Goal: Complete application form: Complete application form

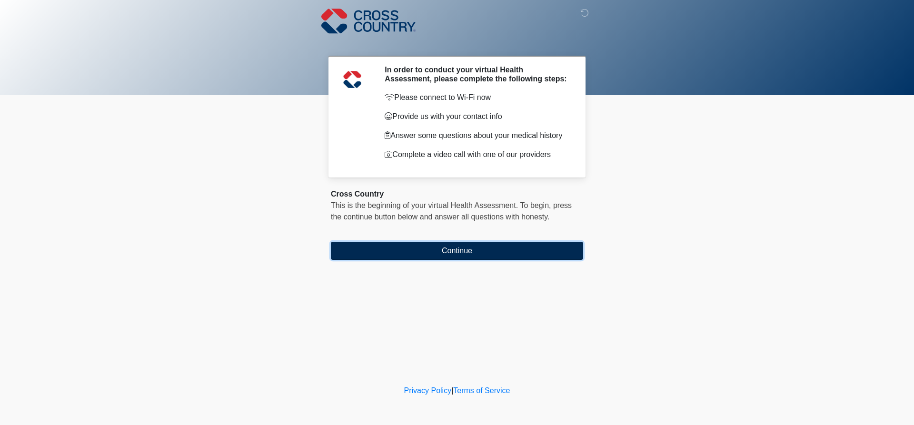
click at [460, 254] on button "Continue" at bounding box center [457, 251] width 252 height 18
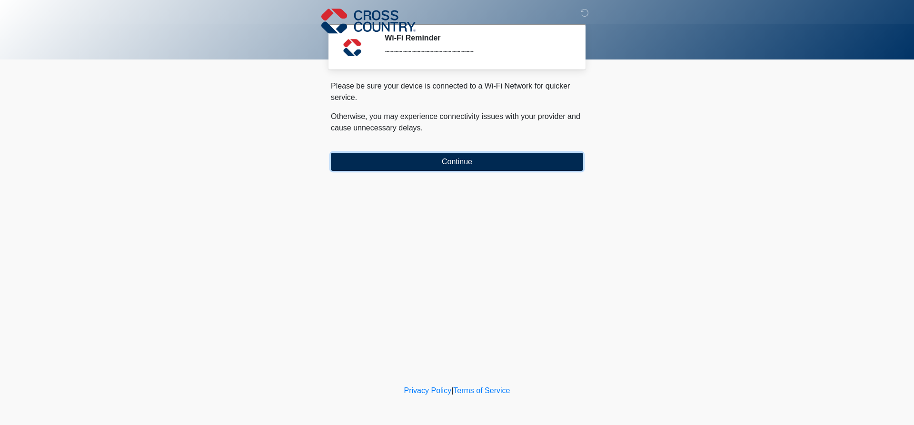
click at [448, 163] on button "Continue" at bounding box center [457, 162] width 252 height 18
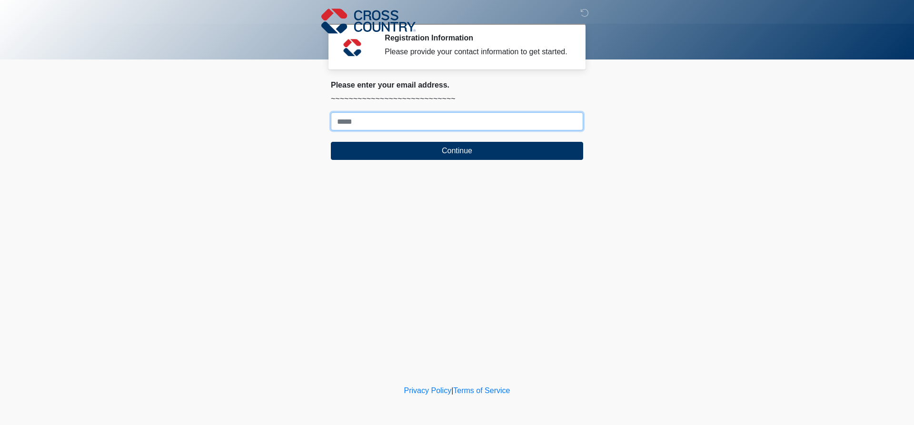
click at [380, 122] on input "Where should we email your response?" at bounding box center [457, 121] width 252 height 18
type input "**********"
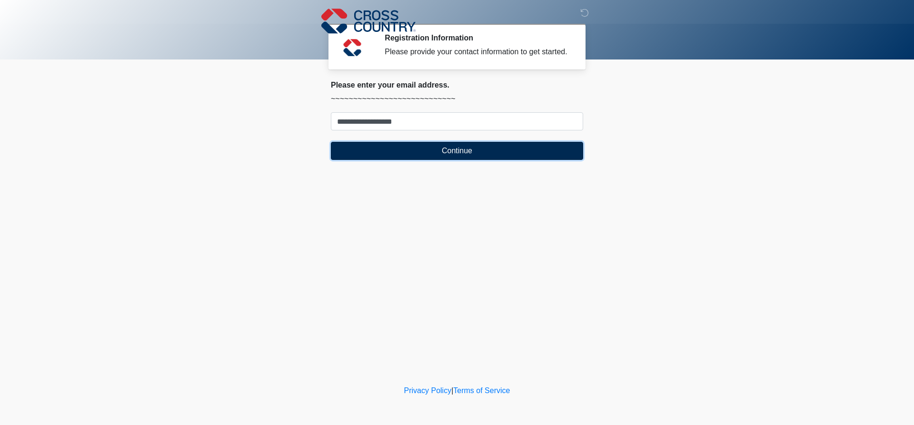
click at [451, 149] on button "Continue" at bounding box center [457, 151] width 252 height 18
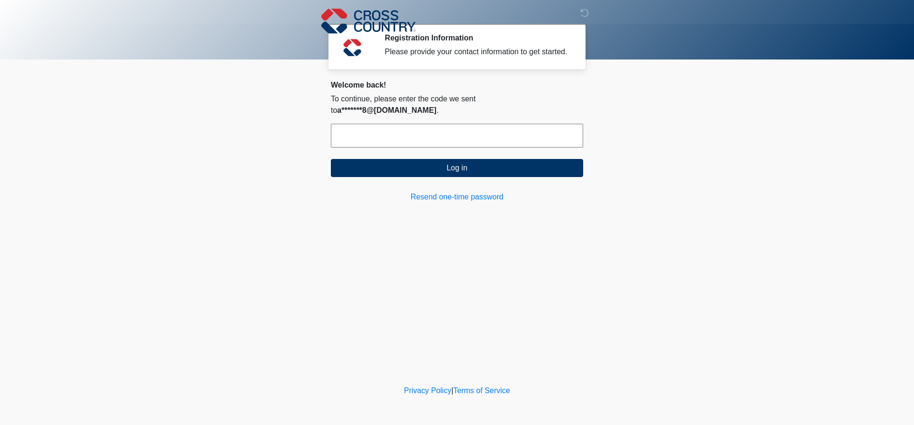
click at [397, 132] on input "text" at bounding box center [457, 136] width 252 height 24
click at [355, 124] on input "text" at bounding box center [457, 136] width 252 height 24
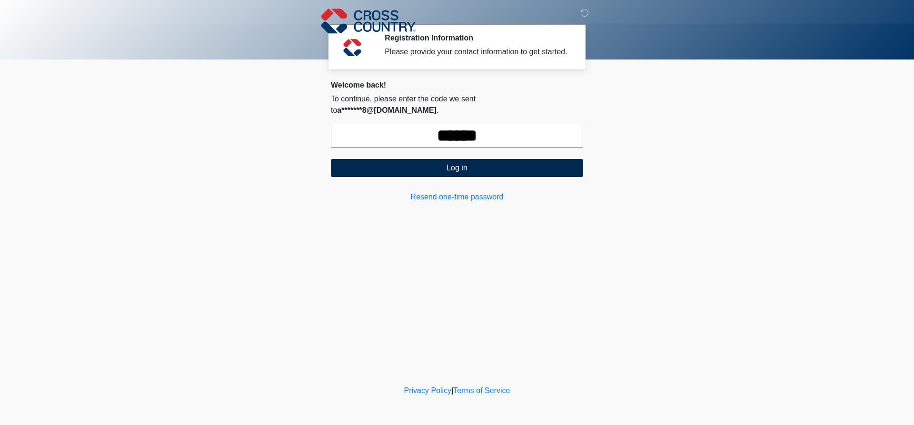
type input "******"
click at [460, 159] on button "Log in" at bounding box center [457, 168] width 252 height 18
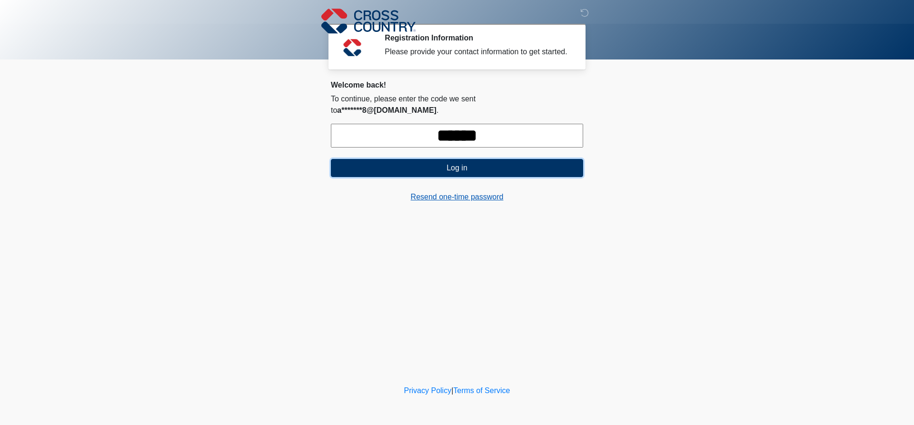
drag, startPoint x: 497, startPoint y: 164, endPoint x: 486, endPoint y: 183, distance: 21.7
click at [486, 183] on div "Welcome back! To continue, please enter the code we sent to a*******8@[DOMAIN_N…" at bounding box center [457, 141] width 252 height 122
click at [483, 191] on link "Resend one-time password" at bounding box center [457, 196] width 252 height 11
click at [444, 191] on link "Resend one-time password" at bounding box center [457, 196] width 252 height 11
drag, startPoint x: 503, startPoint y: 125, endPoint x: 382, endPoint y: 126, distance: 120.5
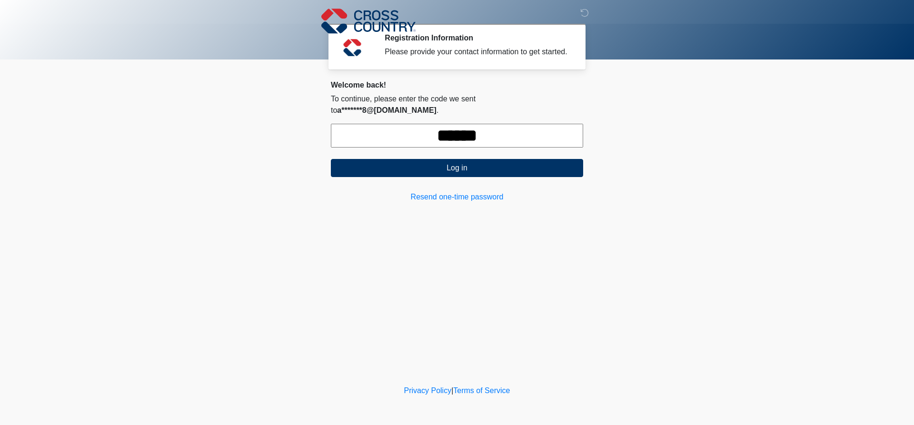
click at [382, 126] on input "******" at bounding box center [457, 136] width 252 height 24
type input "******"
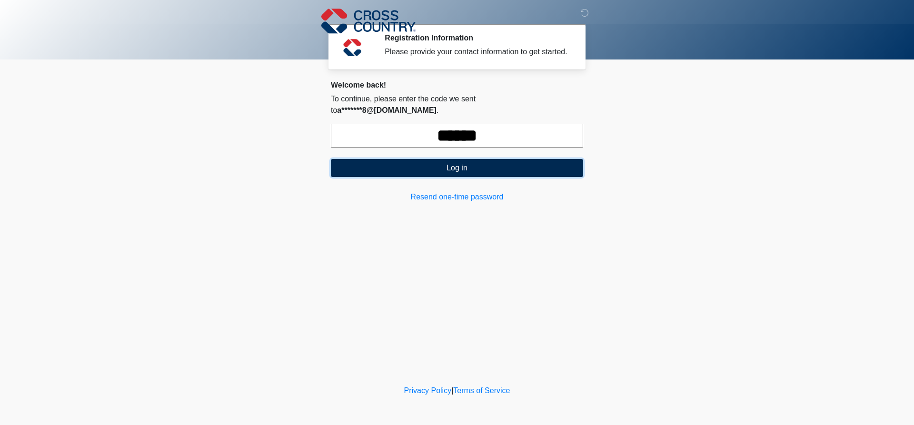
click at [458, 159] on button "Log in" at bounding box center [457, 168] width 252 height 18
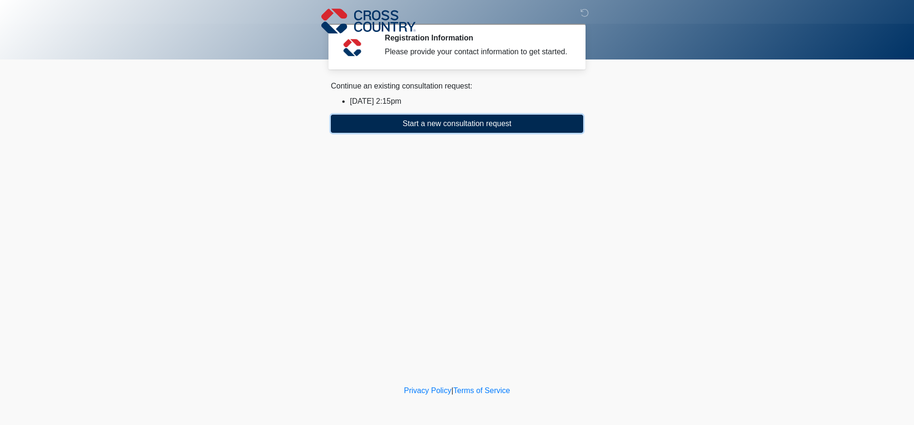
click at [442, 126] on button "Start a new consultation request" at bounding box center [457, 124] width 252 height 18
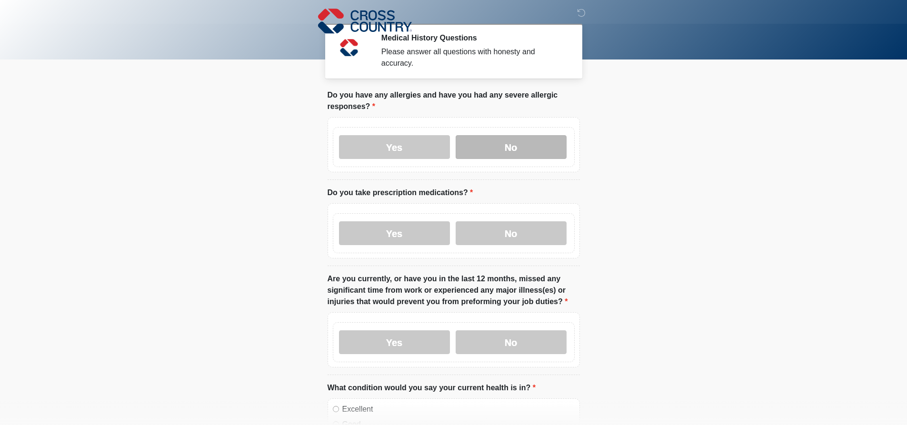
click at [507, 143] on label "No" at bounding box center [511, 147] width 111 height 24
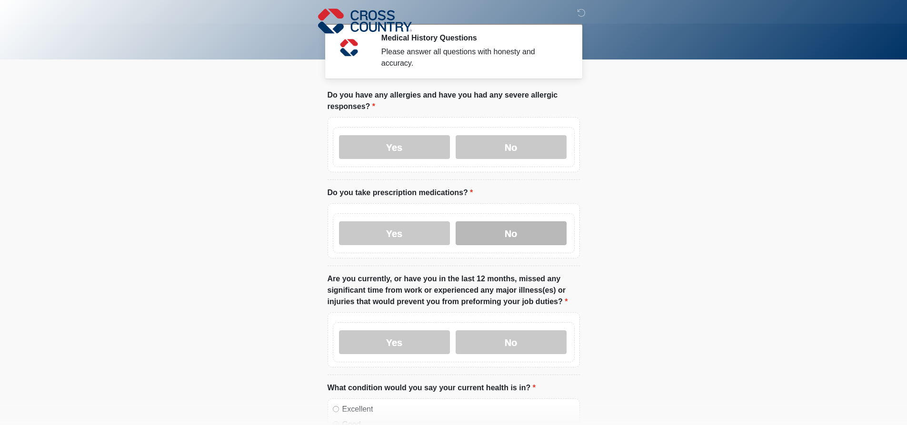
click at [520, 221] on label "No" at bounding box center [511, 233] width 111 height 24
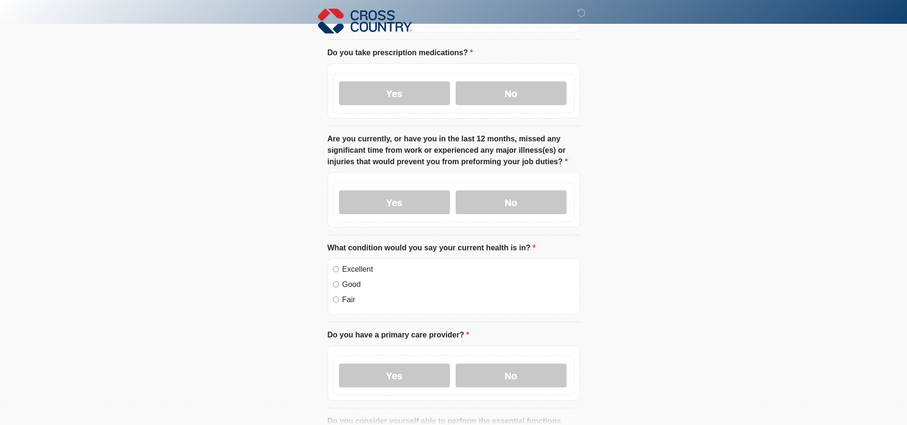
scroll to position [143, 0]
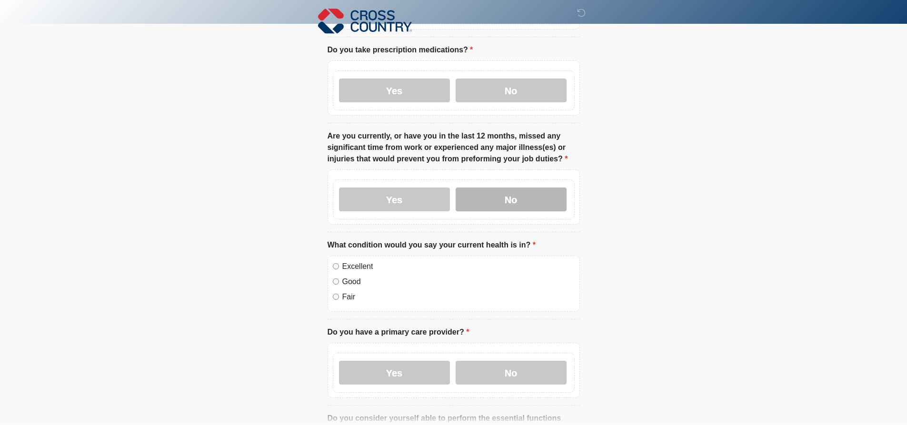
click at [515, 202] on label "No" at bounding box center [511, 200] width 111 height 24
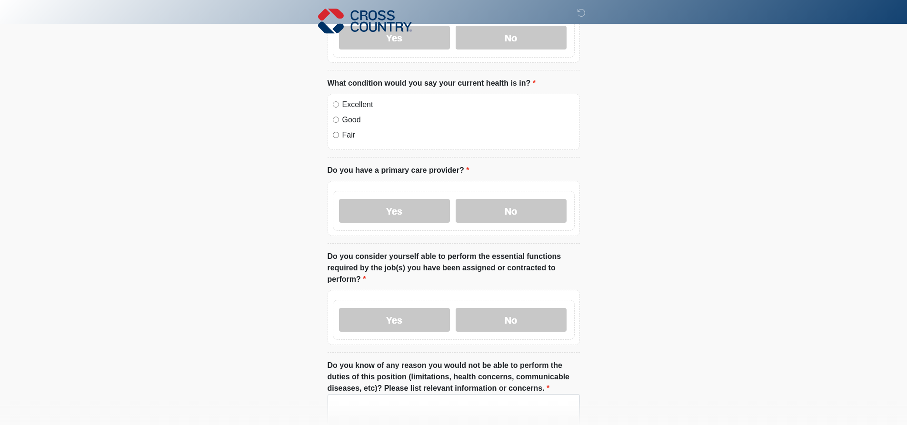
scroll to position [333, 0]
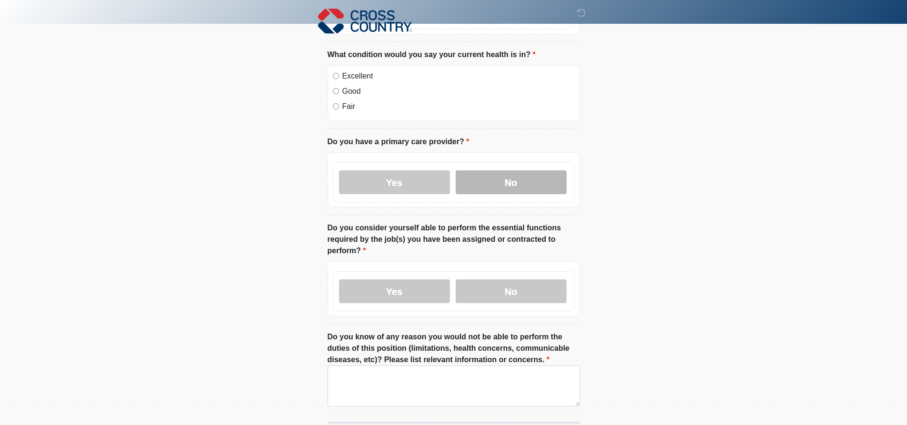
click at [509, 170] on label "No" at bounding box center [511, 182] width 111 height 24
click at [395, 286] on label "Yes" at bounding box center [394, 291] width 111 height 24
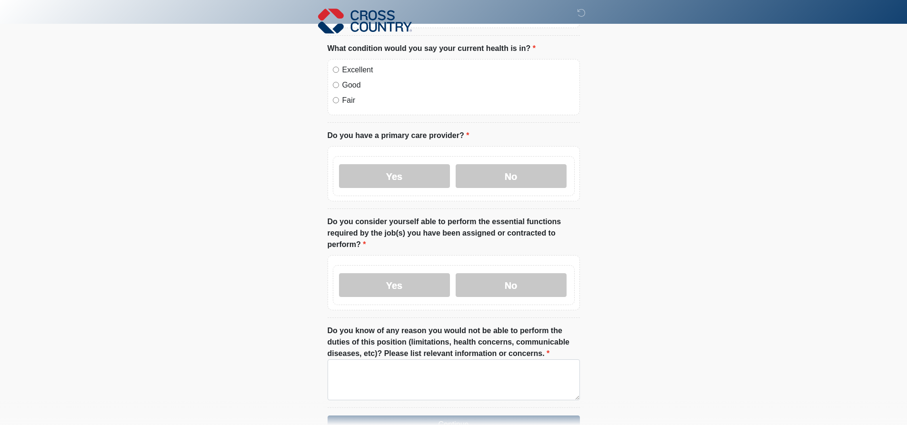
scroll to position [390, 0]
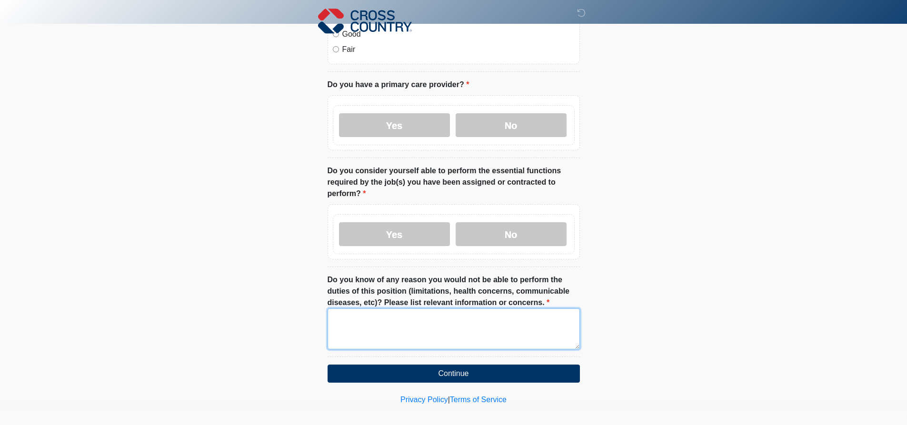
click at [383, 318] on textarea "Do you know of any reason you would not be able to perform the duties of this p…" at bounding box center [454, 329] width 252 height 41
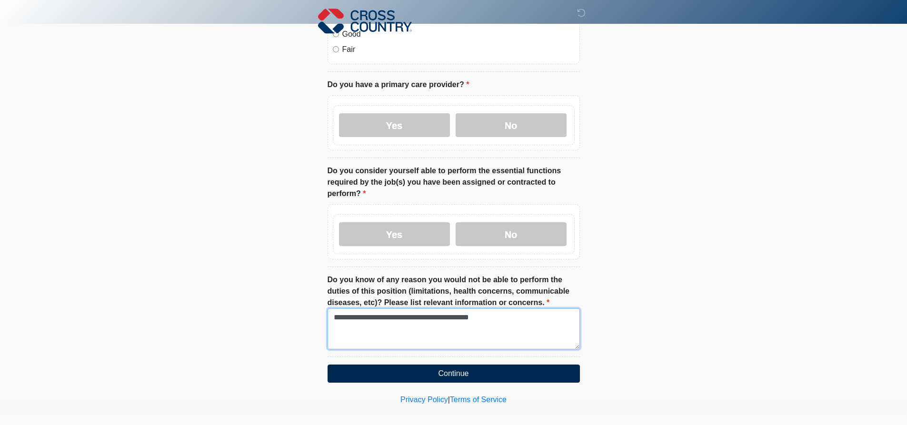
type textarea "**********"
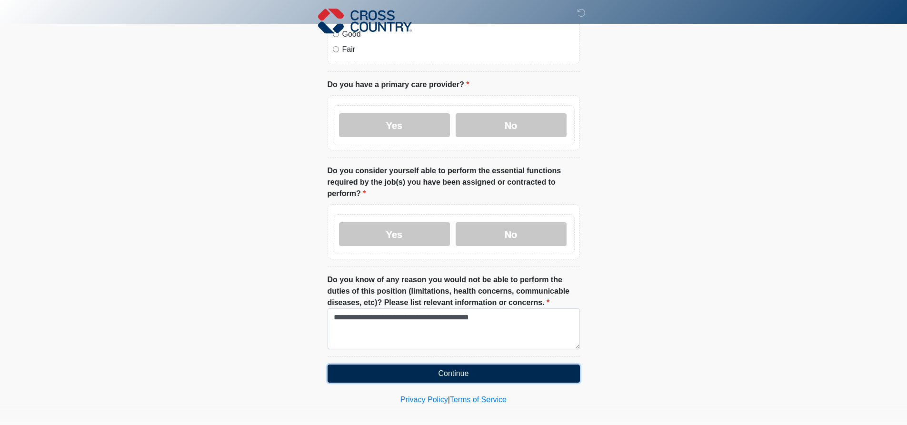
click at [467, 365] on button "Continue" at bounding box center [454, 374] width 252 height 18
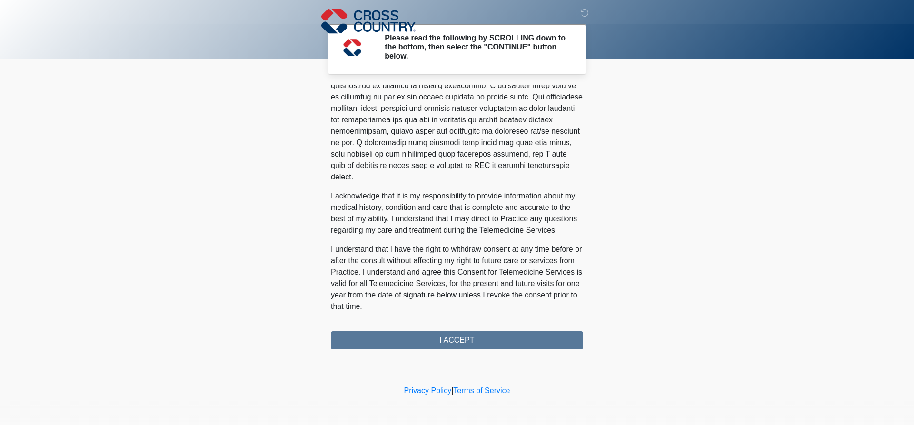
scroll to position [527, 0]
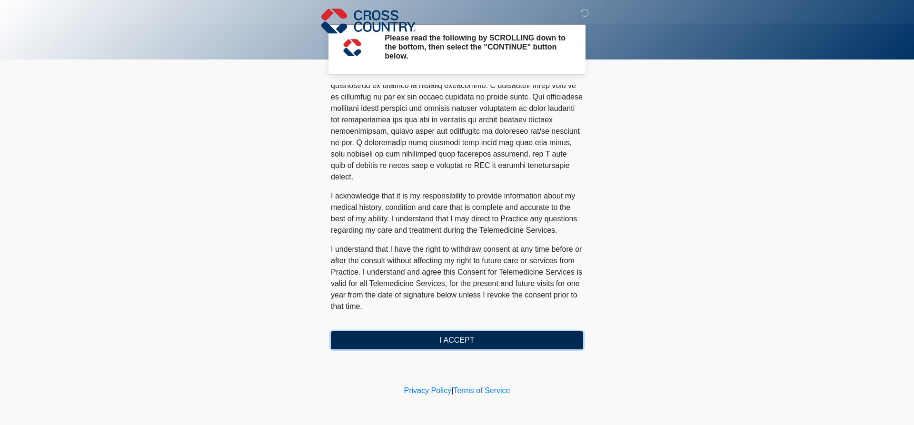
click at [452, 336] on button "I ACCEPT" at bounding box center [457, 340] width 252 height 18
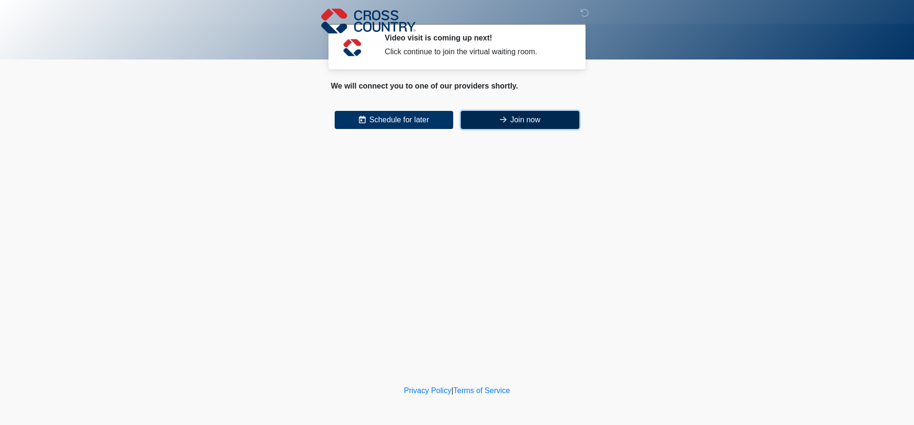
click at [512, 121] on button "Join now" at bounding box center [520, 120] width 119 height 18
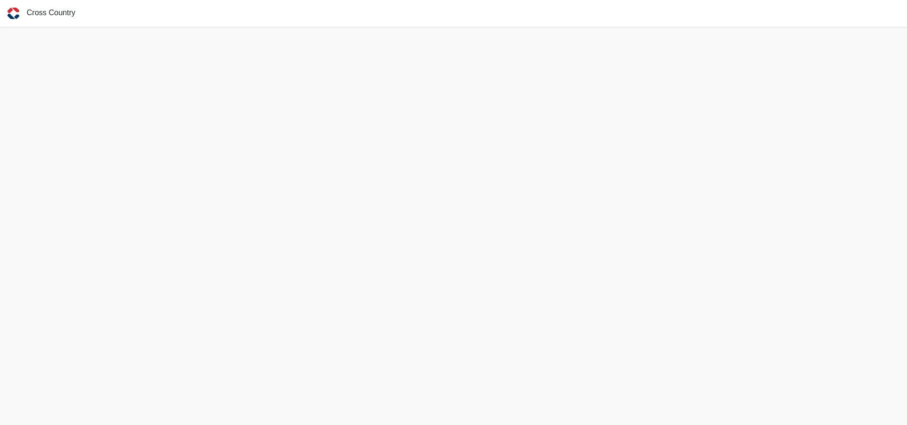
scroll to position [3, 0]
click at [536, 16] on div "Cross Country" at bounding box center [453, 10] width 907 height 27
